Goal: Find specific page/section: Find specific page/section

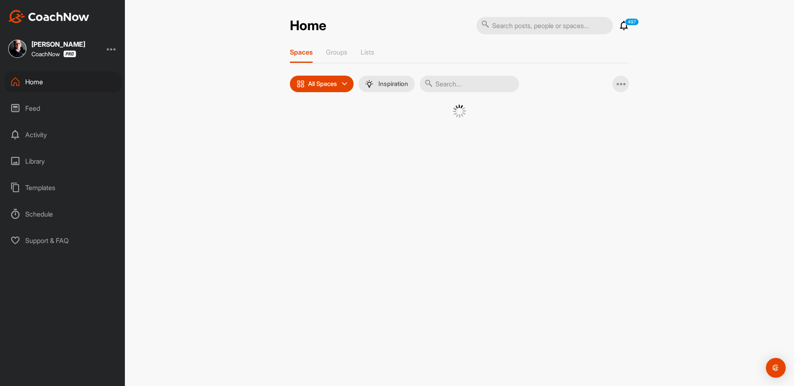
click at [512, 41] on div "Home 497 Notifications Invitations [DATE] [PERSON_NAME] replied to a post : "I …" at bounding box center [459, 78] width 339 height 122
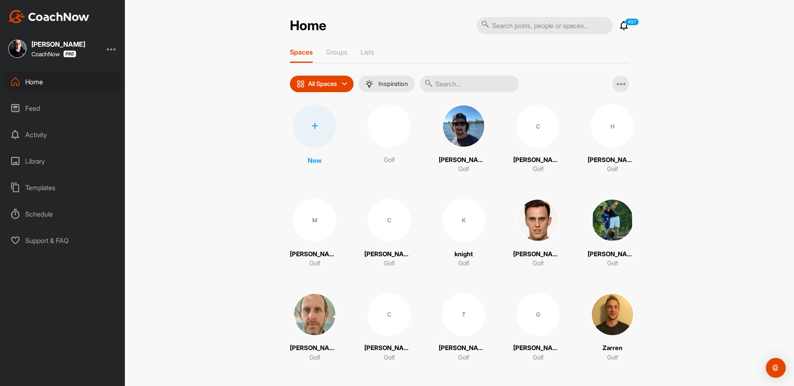
click at [516, 29] on input "text" at bounding box center [544, 25] width 136 height 17
paste input "[PERSON_NAME]"
type input "[PERSON_NAME]"
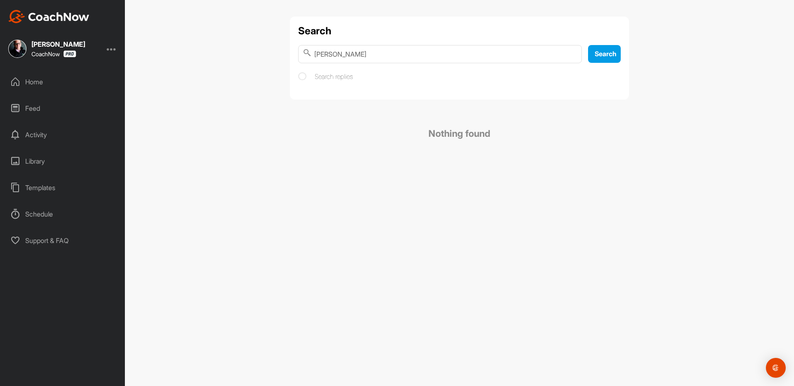
click at [358, 54] on input "[PERSON_NAME]" at bounding box center [440, 54] width 284 height 18
click at [55, 102] on div "Feed" at bounding box center [63, 108] width 117 height 21
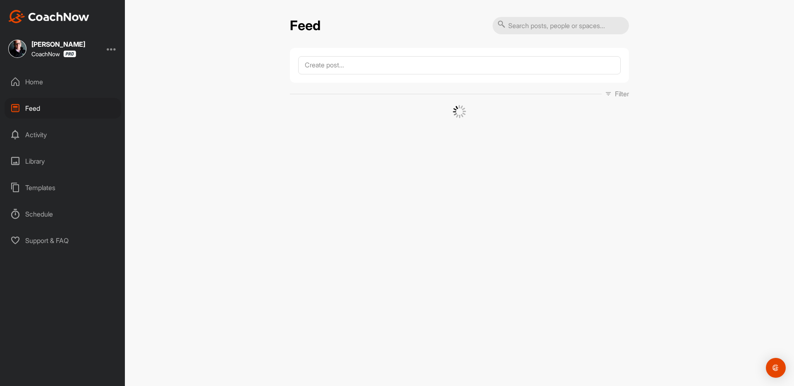
click at [71, 87] on div "Home" at bounding box center [63, 82] width 117 height 21
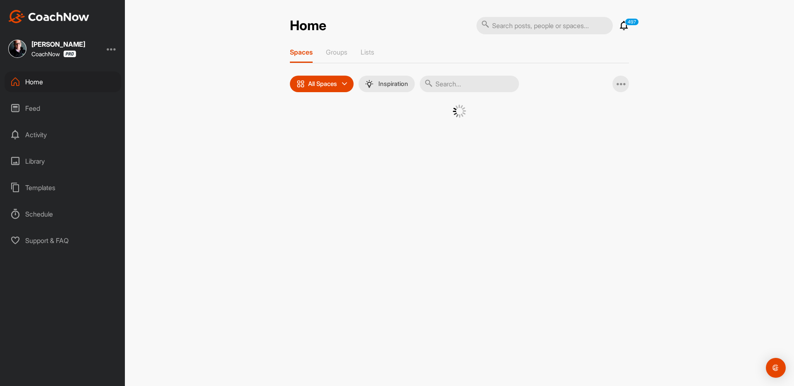
click at [441, 78] on input "text" at bounding box center [469, 84] width 99 height 17
paste input "[PERSON_NAME]"
type input "[PERSON_NAME]"
click at [107, 45] on div "[PERSON_NAME] CoachNow" at bounding box center [62, 49] width 125 height 18
click at [108, 48] on div at bounding box center [112, 49] width 10 height 10
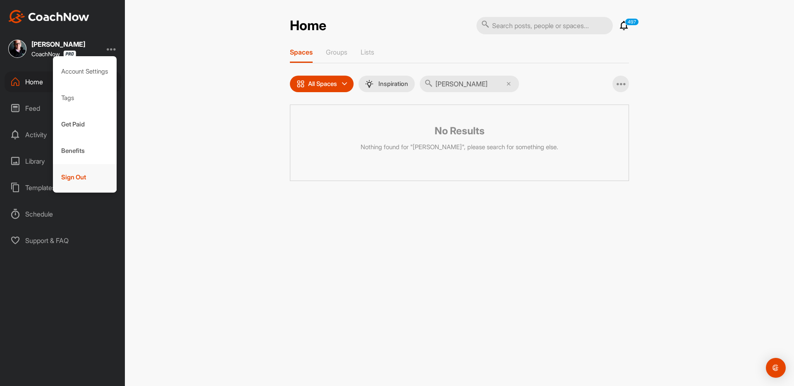
click at [76, 175] on div "Sign Out" at bounding box center [85, 177] width 64 height 26
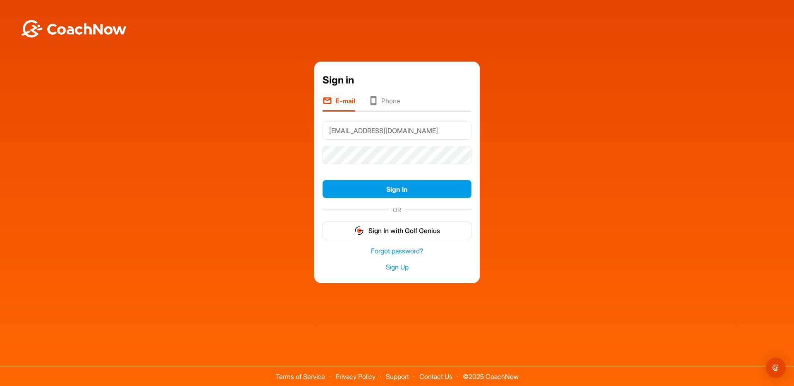
click at [366, 133] on input "[EMAIL_ADDRESS][DOMAIN_NAME]" at bounding box center [397, 131] width 149 height 18
type input "[EMAIL_ADDRESS][DOMAIN_NAME]"
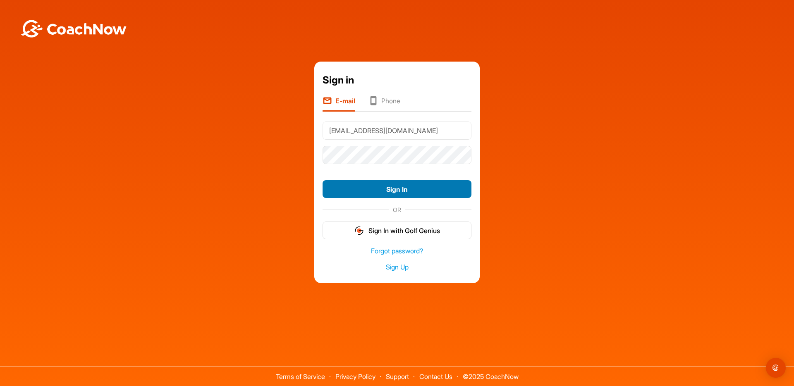
click at [369, 193] on button "Sign In" at bounding box center [397, 189] width 149 height 18
